Goal: Entertainment & Leisure: Consume media (video, audio)

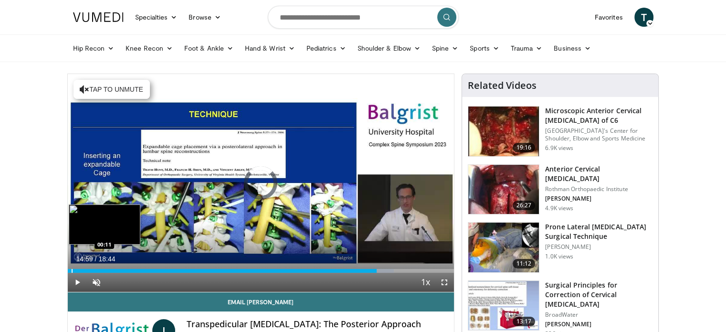
click at [72, 269] on div "Progress Bar" at bounding box center [72, 271] width 1 height 4
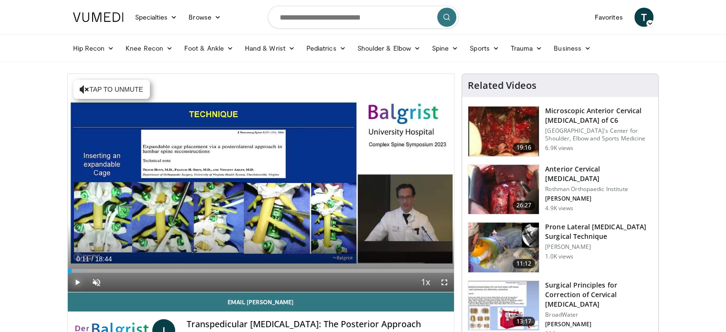
click at [73, 280] on span "Video Player" at bounding box center [77, 281] width 19 height 19
click at [94, 282] on span "Video Player" at bounding box center [96, 281] width 19 height 19
click at [442, 282] on span "Video Player" at bounding box center [444, 281] width 19 height 19
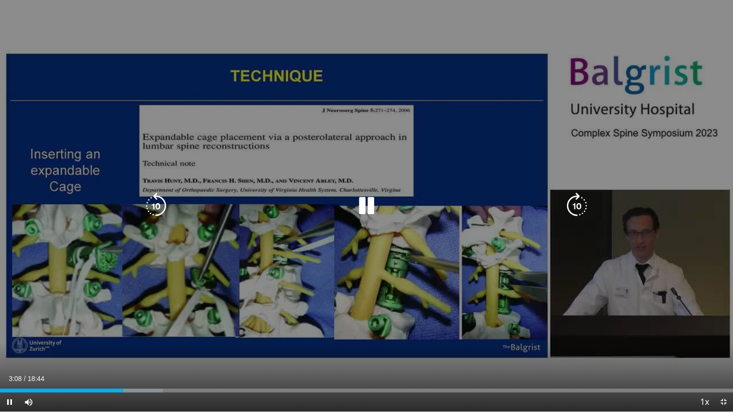
click at [368, 208] on icon "Video Player" at bounding box center [366, 206] width 27 height 27
click at [361, 207] on icon "Video Player" at bounding box center [366, 206] width 27 height 27
click at [366, 208] on icon "Video Player" at bounding box center [366, 206] width 27 height 27
click at [354, 199] on icon "Video Player" at bounding box center [366, 206] width 27 height 27
click at [365, 211] on icon "Video Player" at bounding box center [366, 206] width 27 height 27
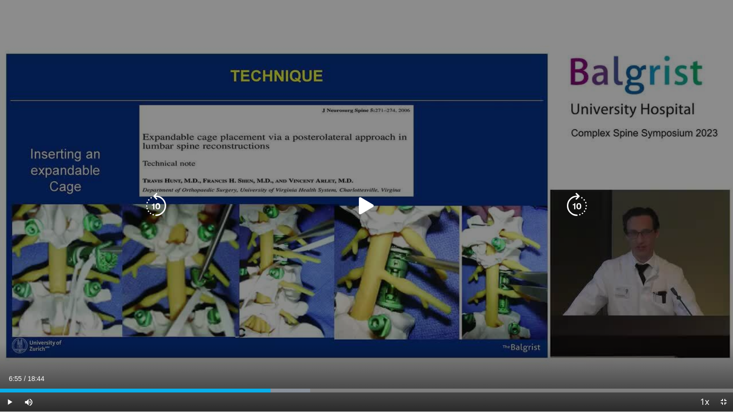
click at [329, 137] on div "40 seconds Tap to unmute" at bounding box center [366, 206] width 733 height 412
click at [373, 204] on icon "Video Player" at bounding box center [366, 206] width 27 height 27
click at [365, 209] on icon "Video Player" at bounding box center [366, 206] width 27 height 27
click at [222, 291] on div "140 seconds Tap to unmute" at bounding box center [366, 206] width 733 height 412
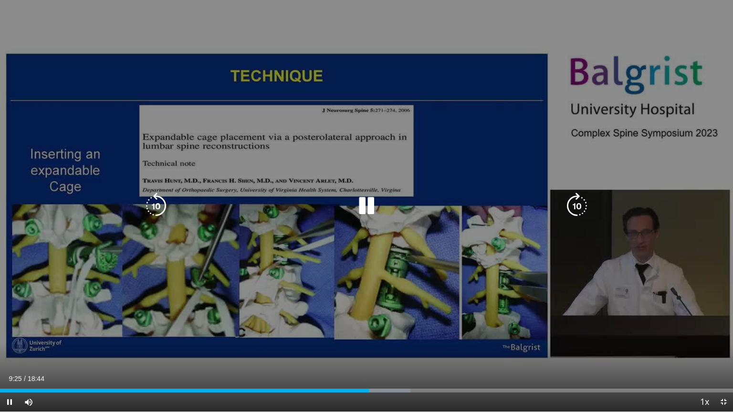
click at [222, 291] on div "140 seconds Tap to unmute" at bounding box center [366, 206] width 733 height 412
click at [364, 204] on icon "Video Player" at bounding box center [366, 206] width 27 height 27
click at [369, 202] on icon "Video Player" at bounding box center [366, 206] width 27 height 27
click at [365, 209] on icon "Video Player" at bounding box center [366, 206] width 27 height 27
